Goal: Find specific page/section: Find specific page/section

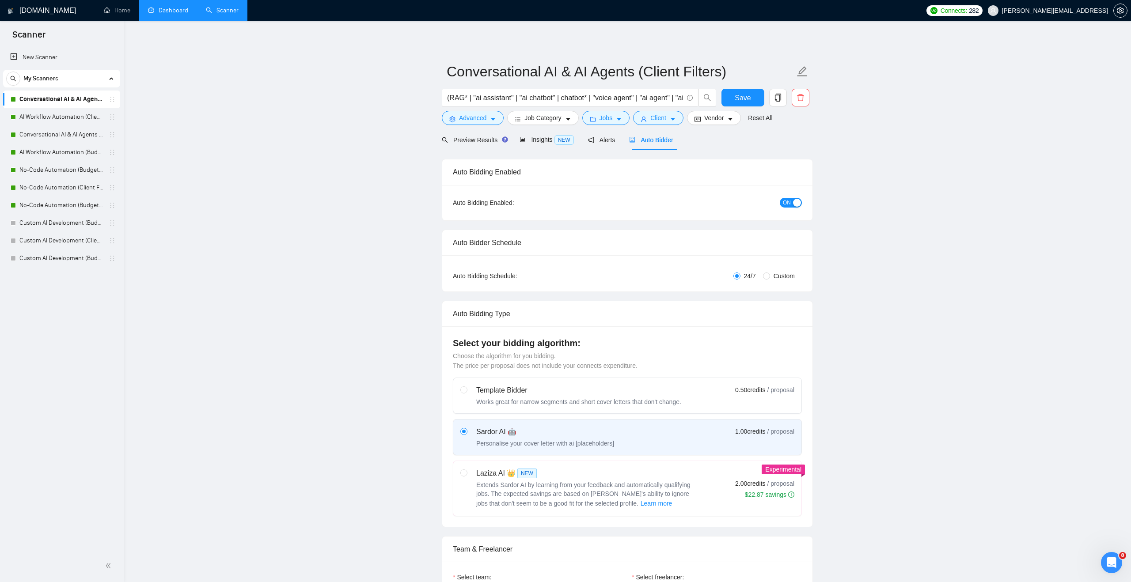
click at [174, 13] on link "Dashboard" at bounding box center [168, 11] width 40 height 8
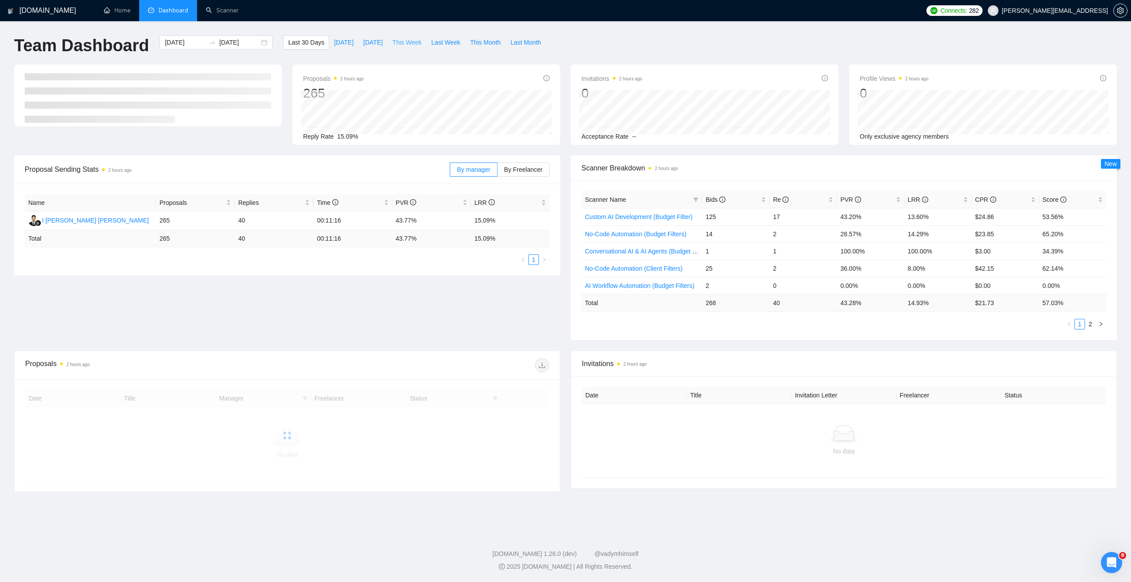
click at [399, 45] on span "This Week" at bounding box center [406, 43] width 29 height 10
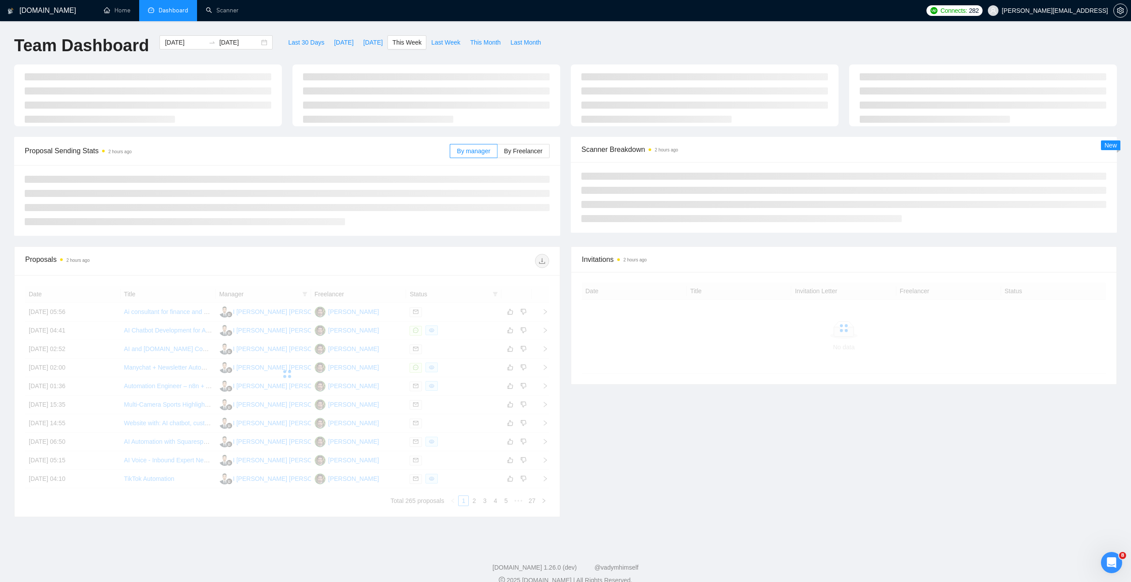
type input "2025-09-08"
type input "2025-09-14"
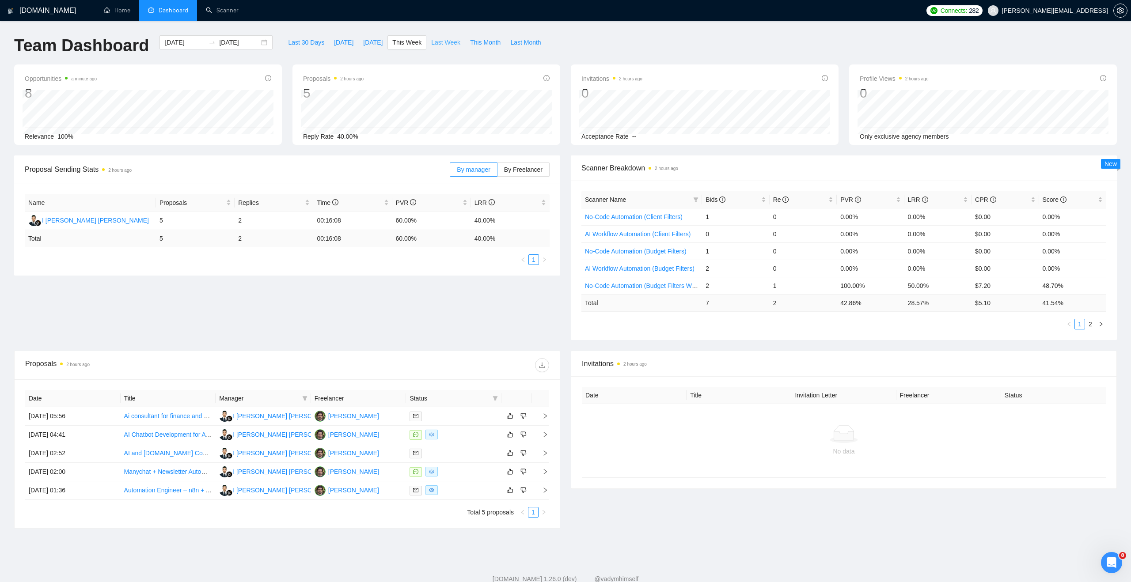
click at [439, 44] on span "Last Week" at bounding box center [445, 43] width 29 height 10
type input "2025-09-01"
type input "2025-09-07"
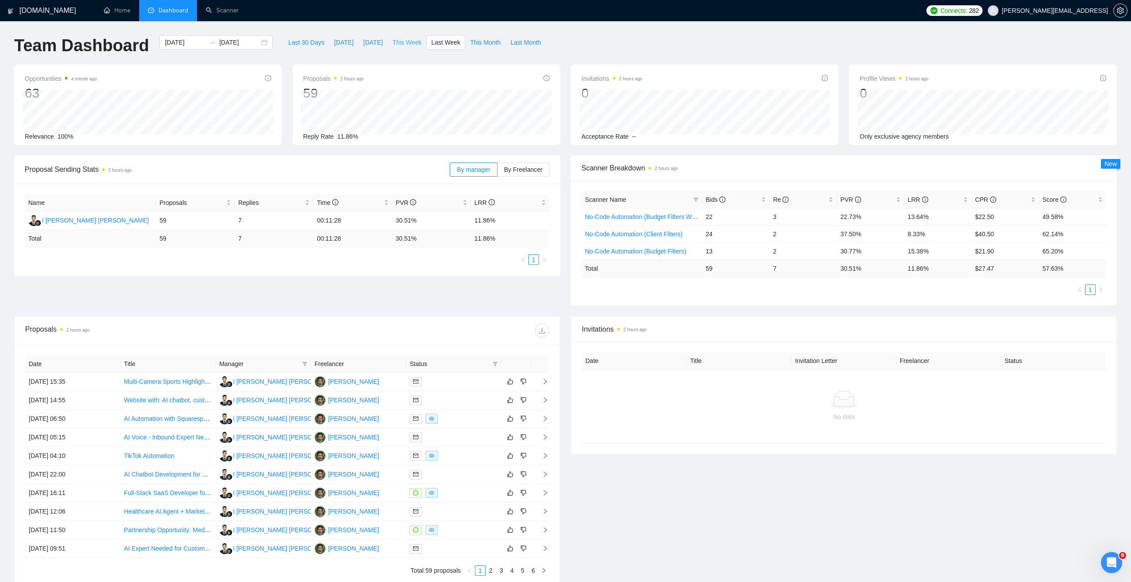
click at [402, 35] on button "This Week" at bounding box center [407, 42] width 39 height 14
type input "2025-09-08"
type input "2025-09-14"
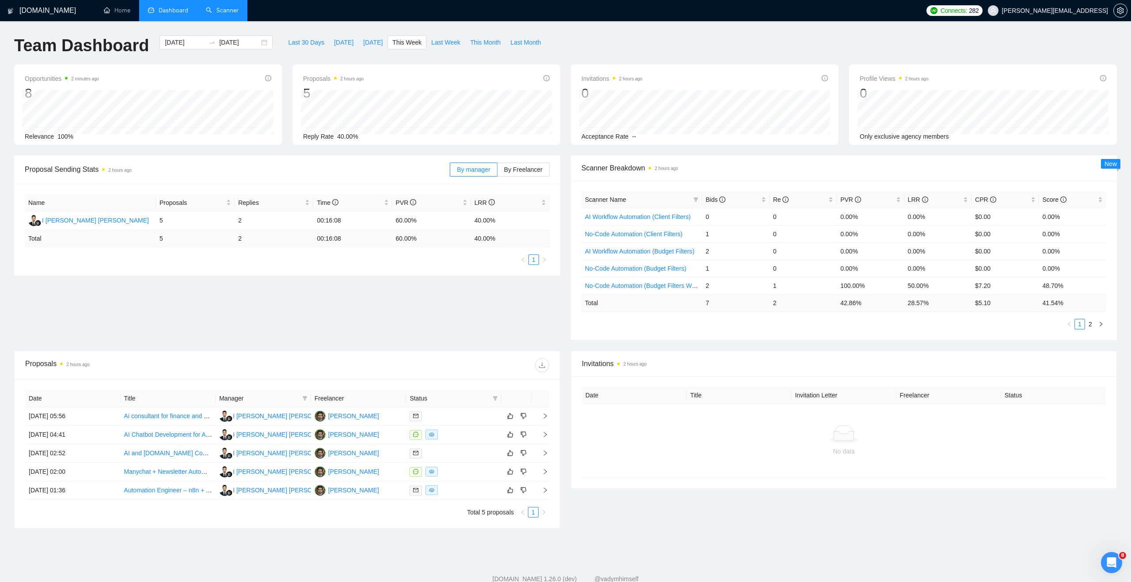
click at [213, 14] on link "Scanner" at bounding box center [222, 11] width 33 height 8
